Goal: Navigation & Orientation: Understand site structure

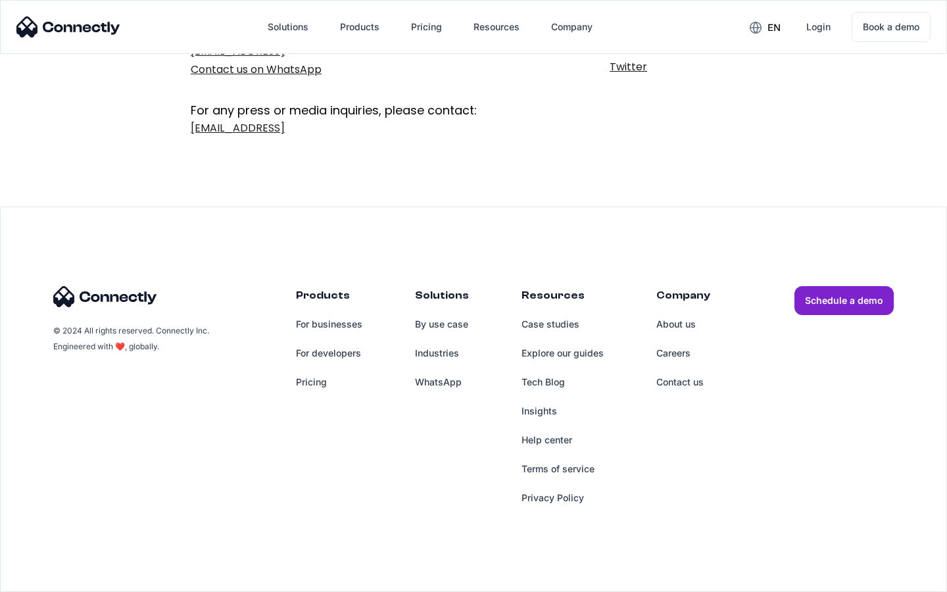
scroll to position [215, 0]
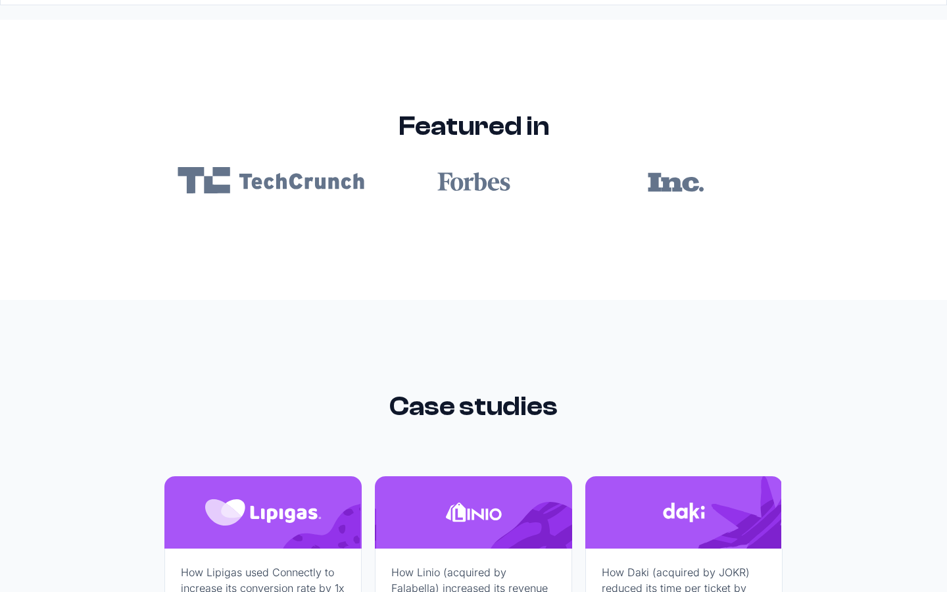
scroll to position [7873, 0]
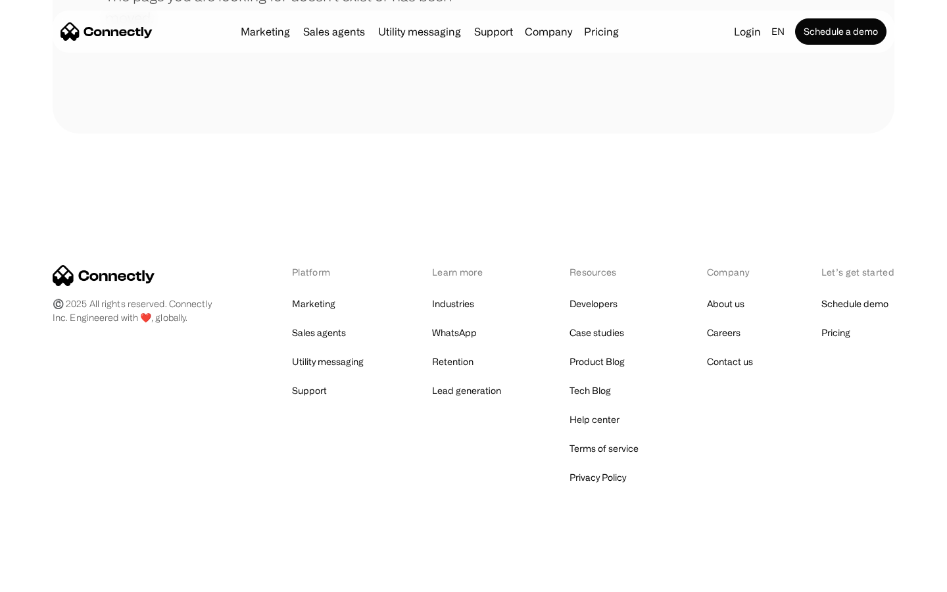
scroll to position [240, 0]
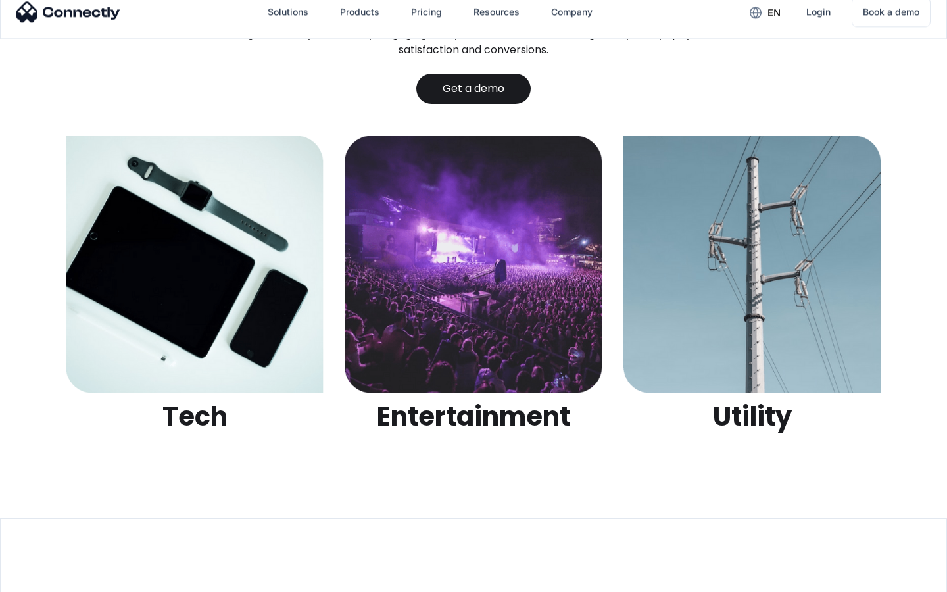
scroll to position [4147, 0]
